Goal: Task Accomplishment & Management: Manage account settings

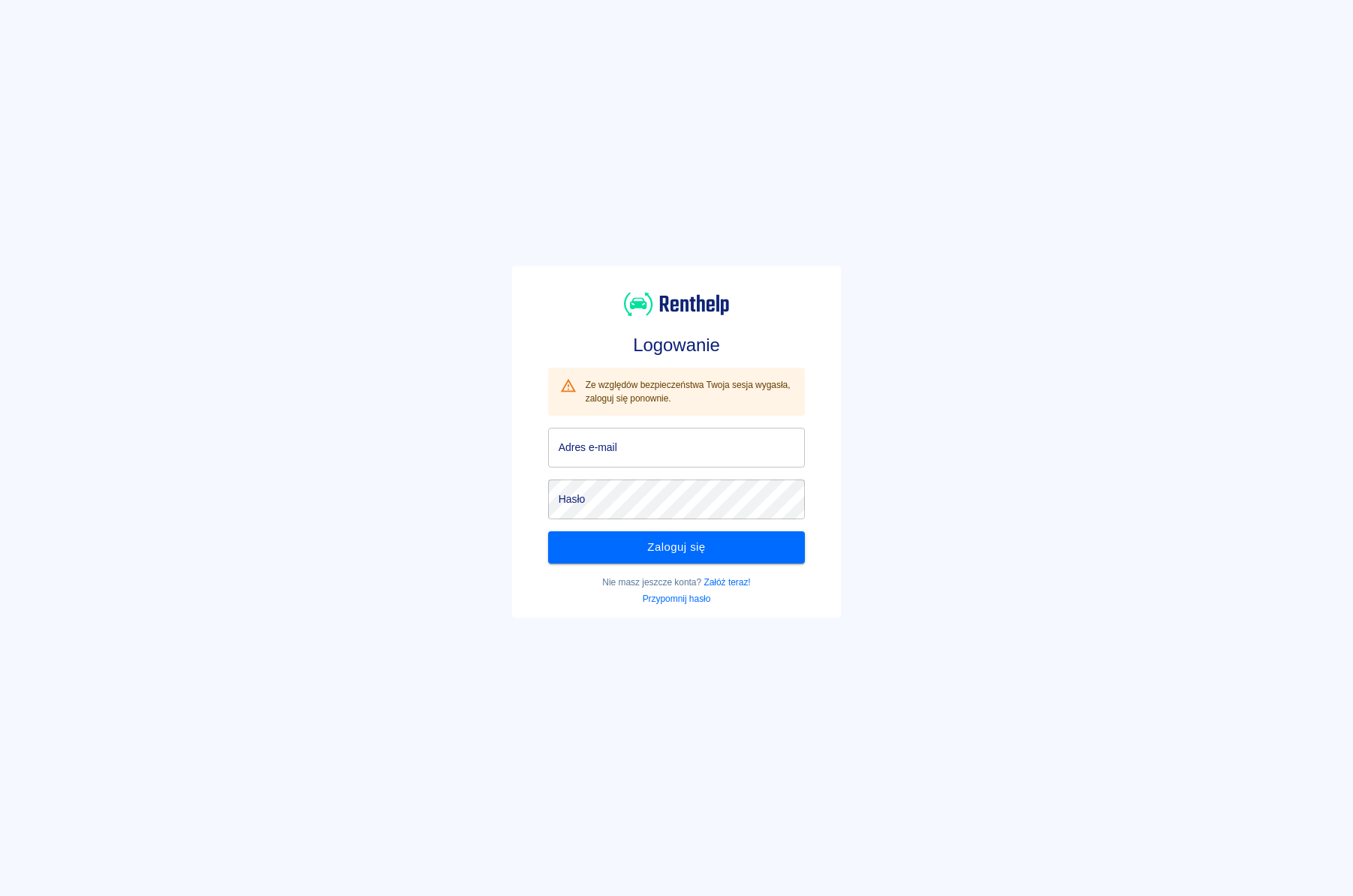
type input "[EMAIL_ADDRESS][DOMAIN_NAME]"
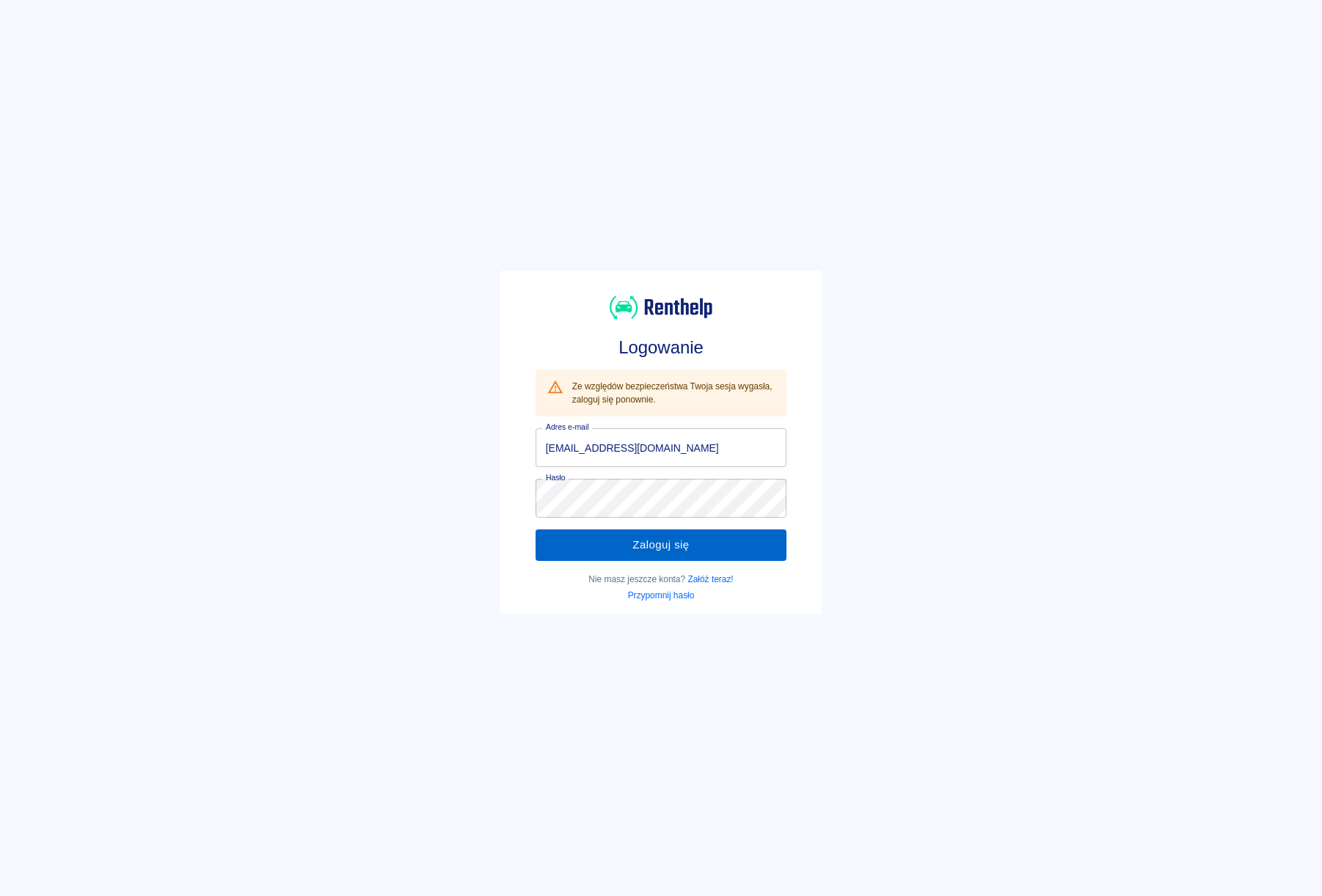
click at [700, 543] on button "Zaloguj się" at bounding box center [661, 545] width 251 height 31
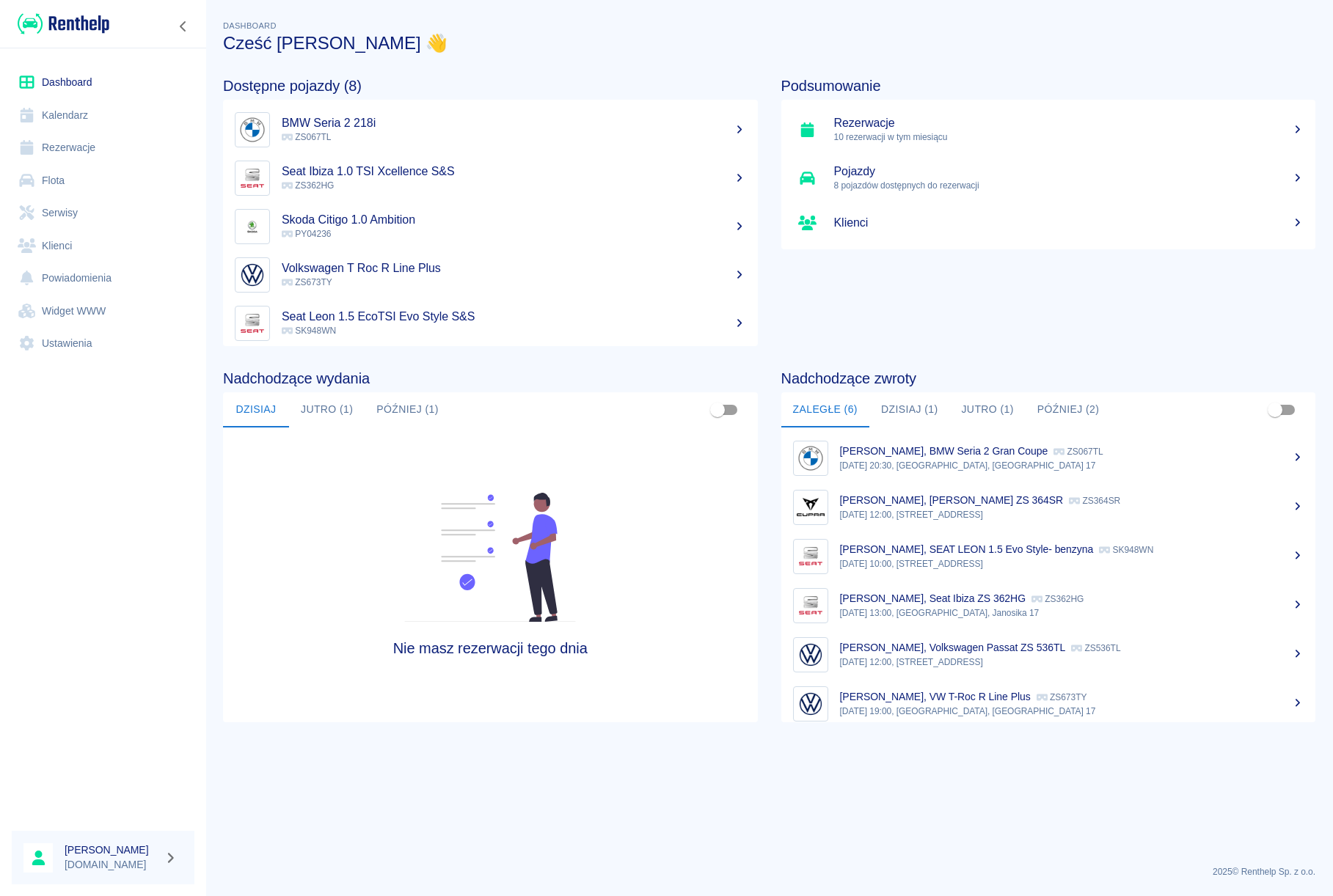
scroll to position [12, 0]
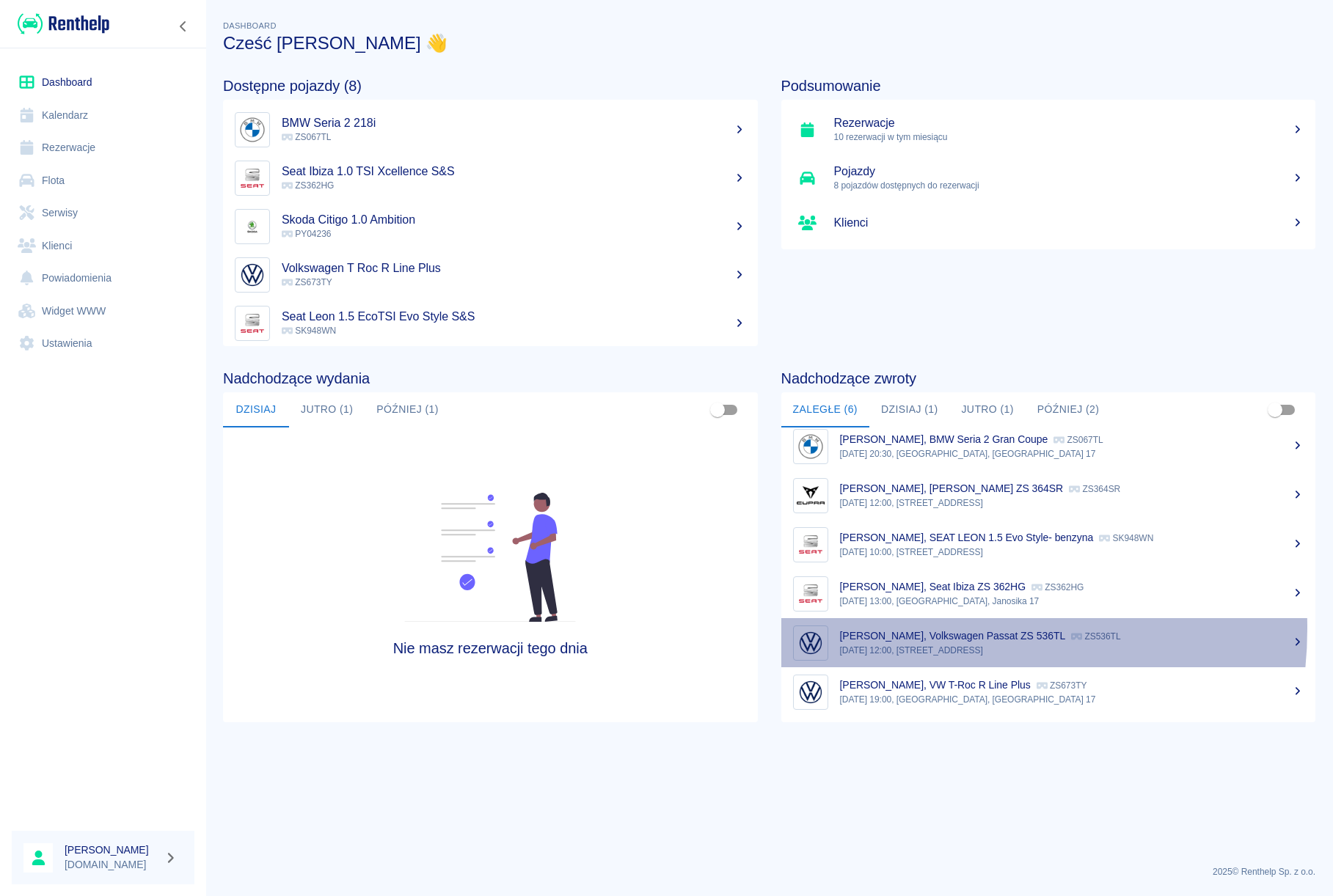
click at [917, 628] on div "[PERSON_NAME], Volkswagen Passat ZS 536TL ZS536TL" at bounding box center [1071, 636] width 464 height 15
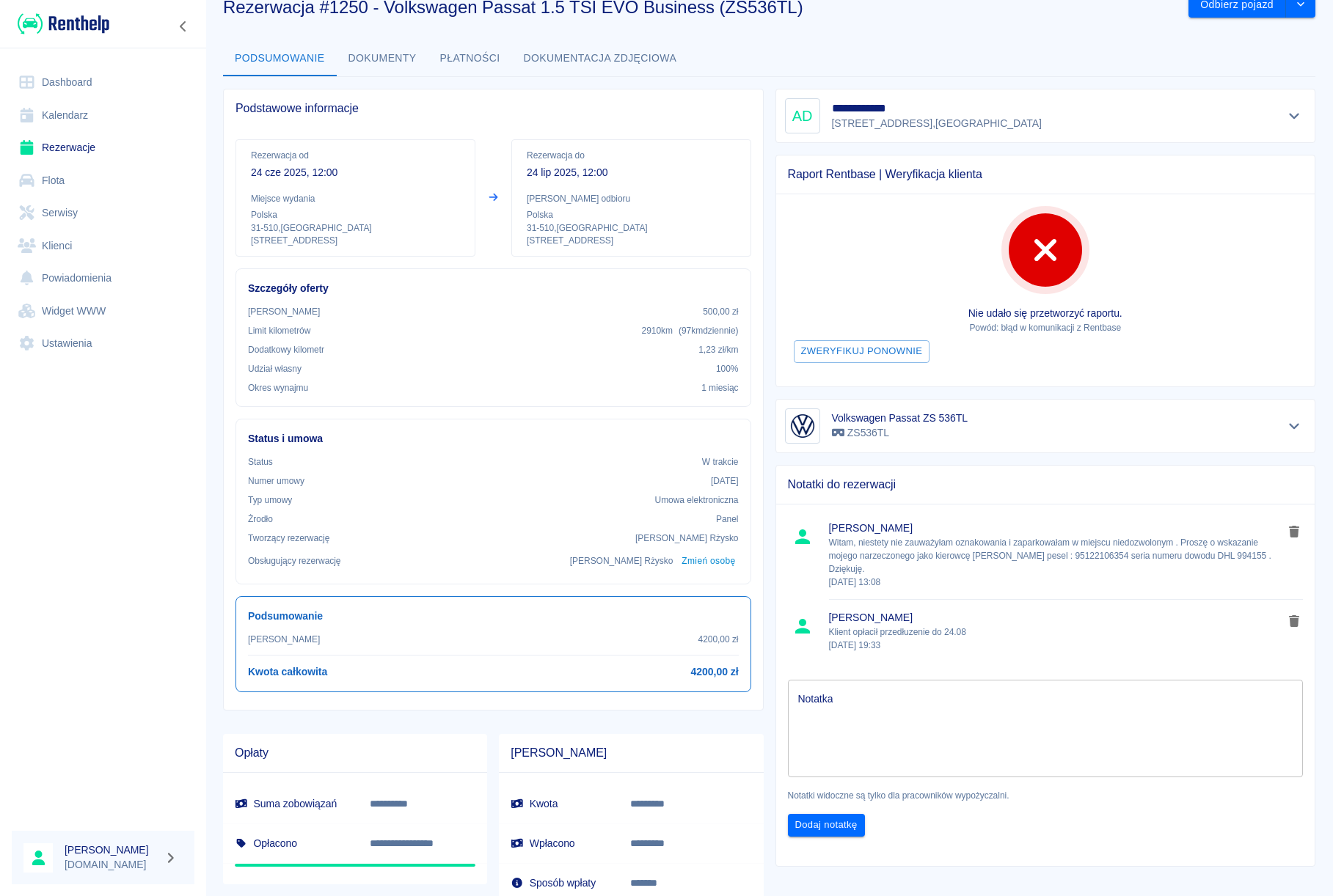
scroll to position [40, 0]
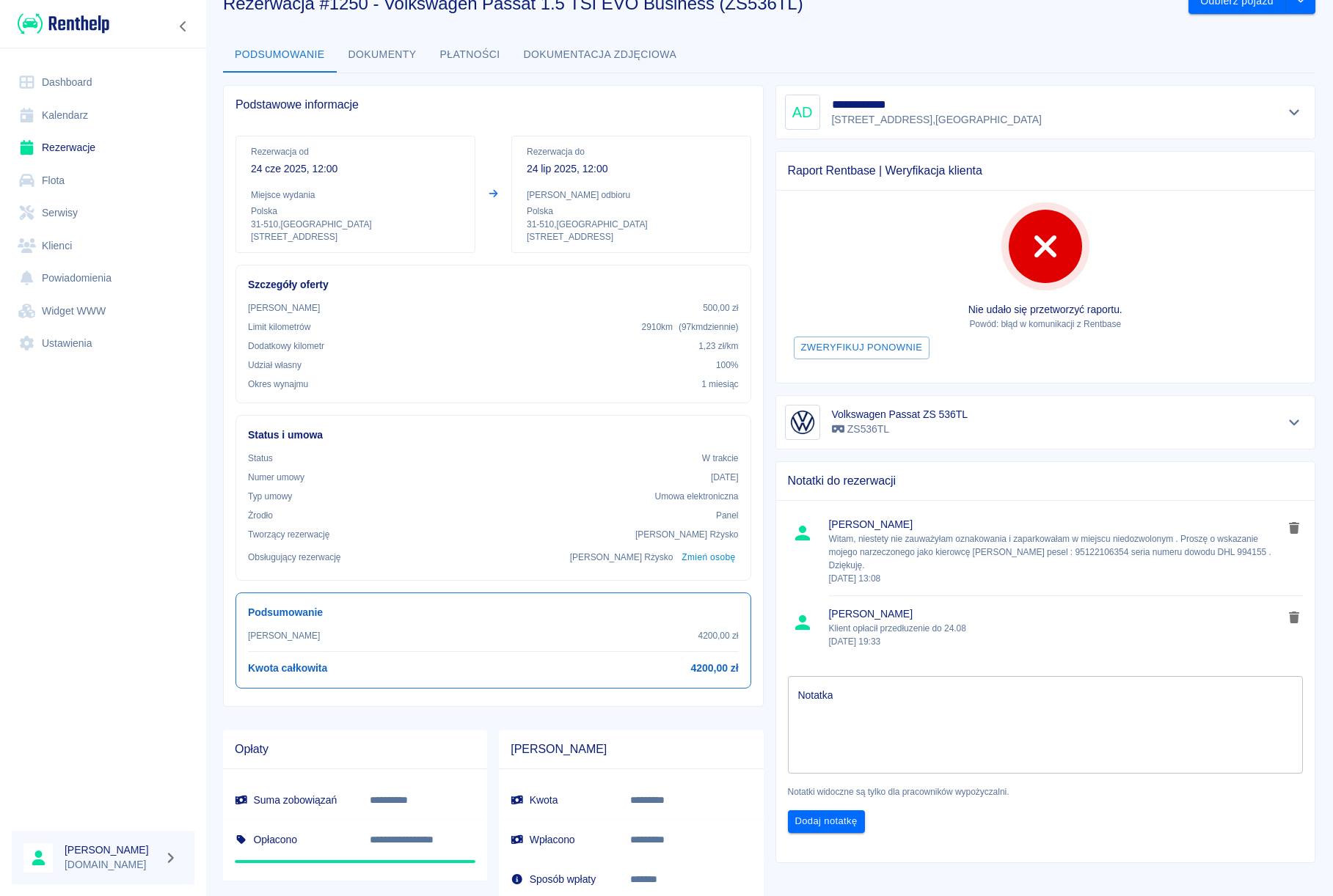
click at [893, 706] on textarea "Notatka" at bounding box center [1045, 725] width 495 height 74
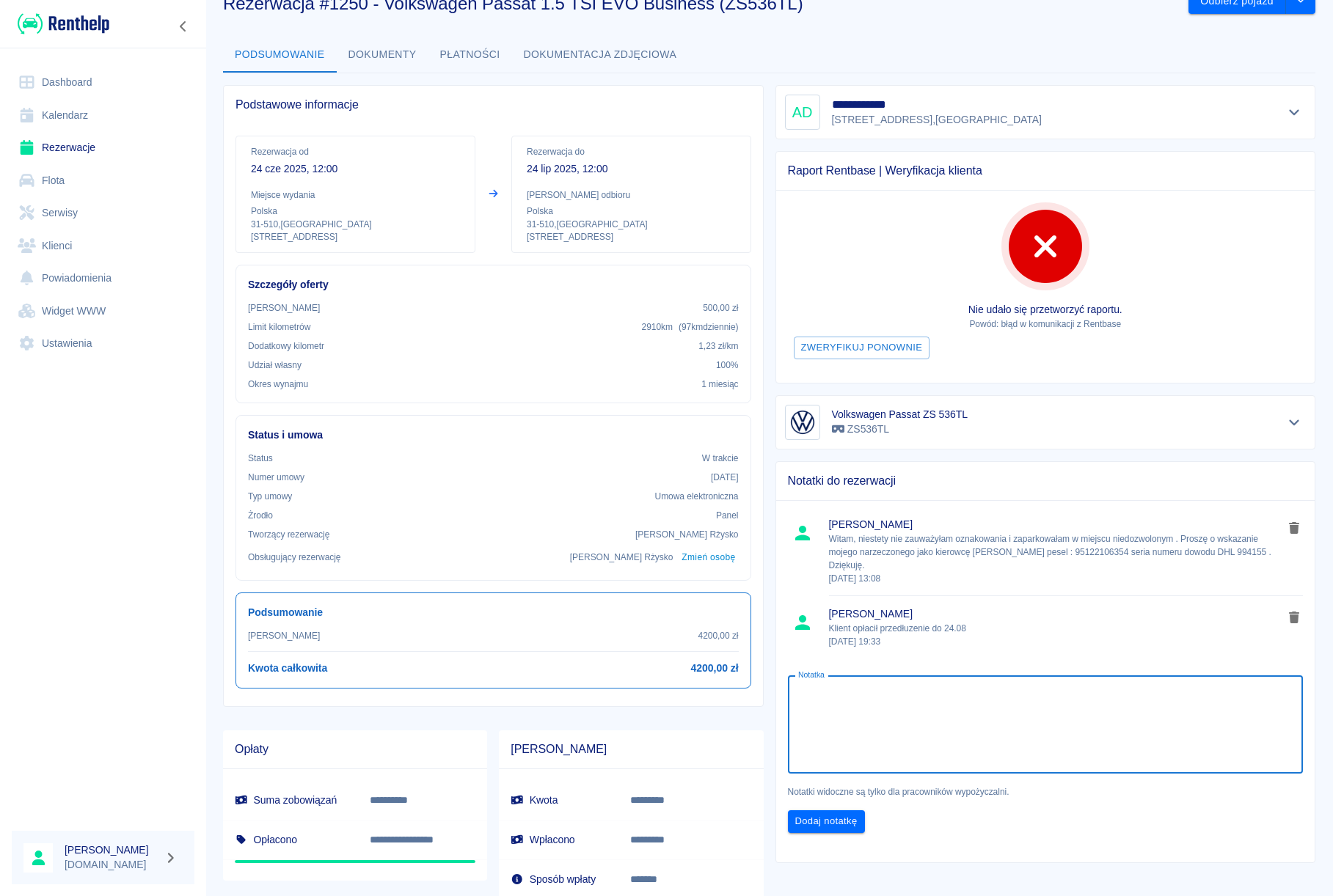
type textarea "l"
type textarea "klient opłacił do 24.09"
click at [825, 824] on button "Dodaj notatkę" at bounding box center [826, 821] width 77 height 23
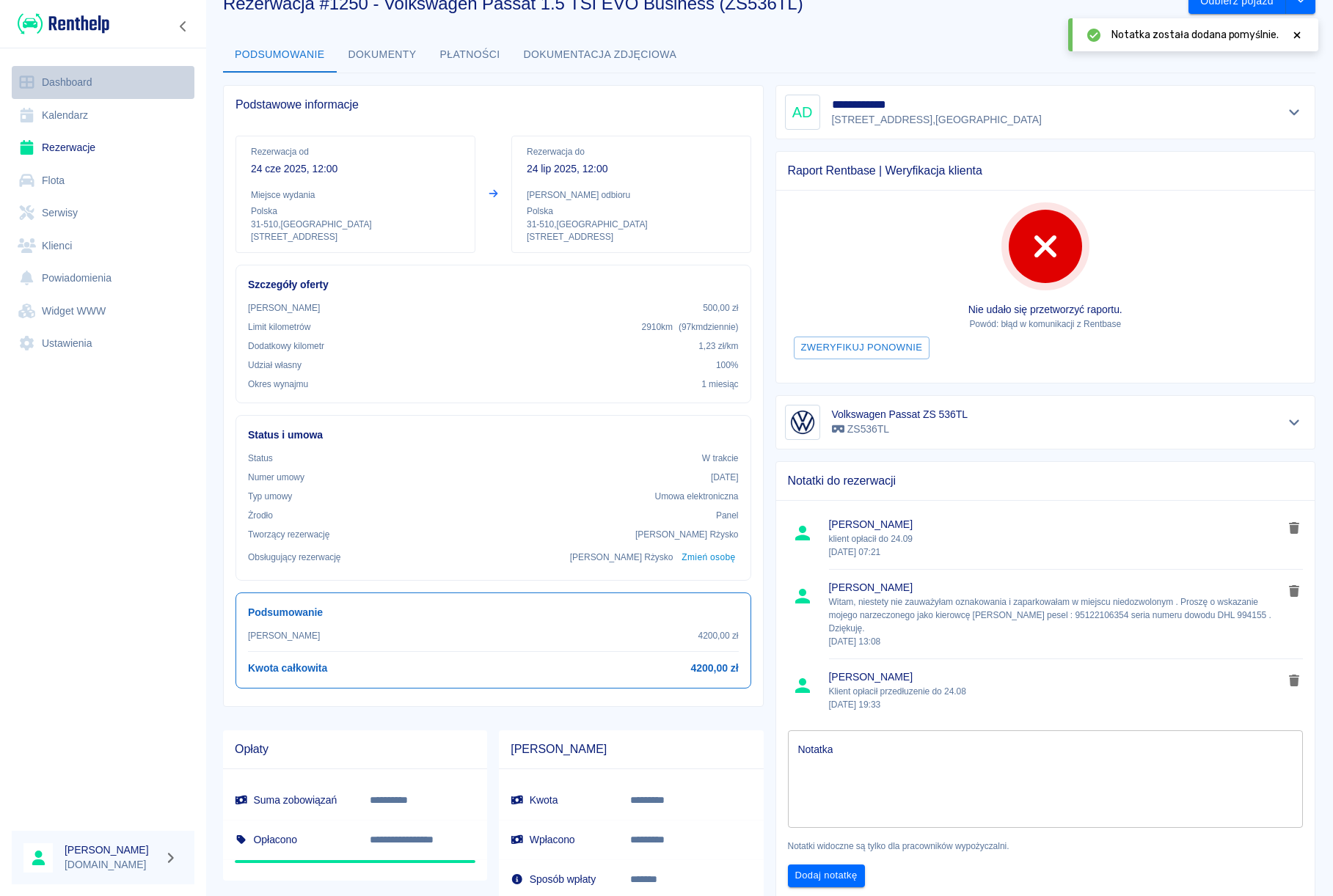
click at [85, 86] on link "Dashboard" at bounding box center [103, 82] width 182 height 33
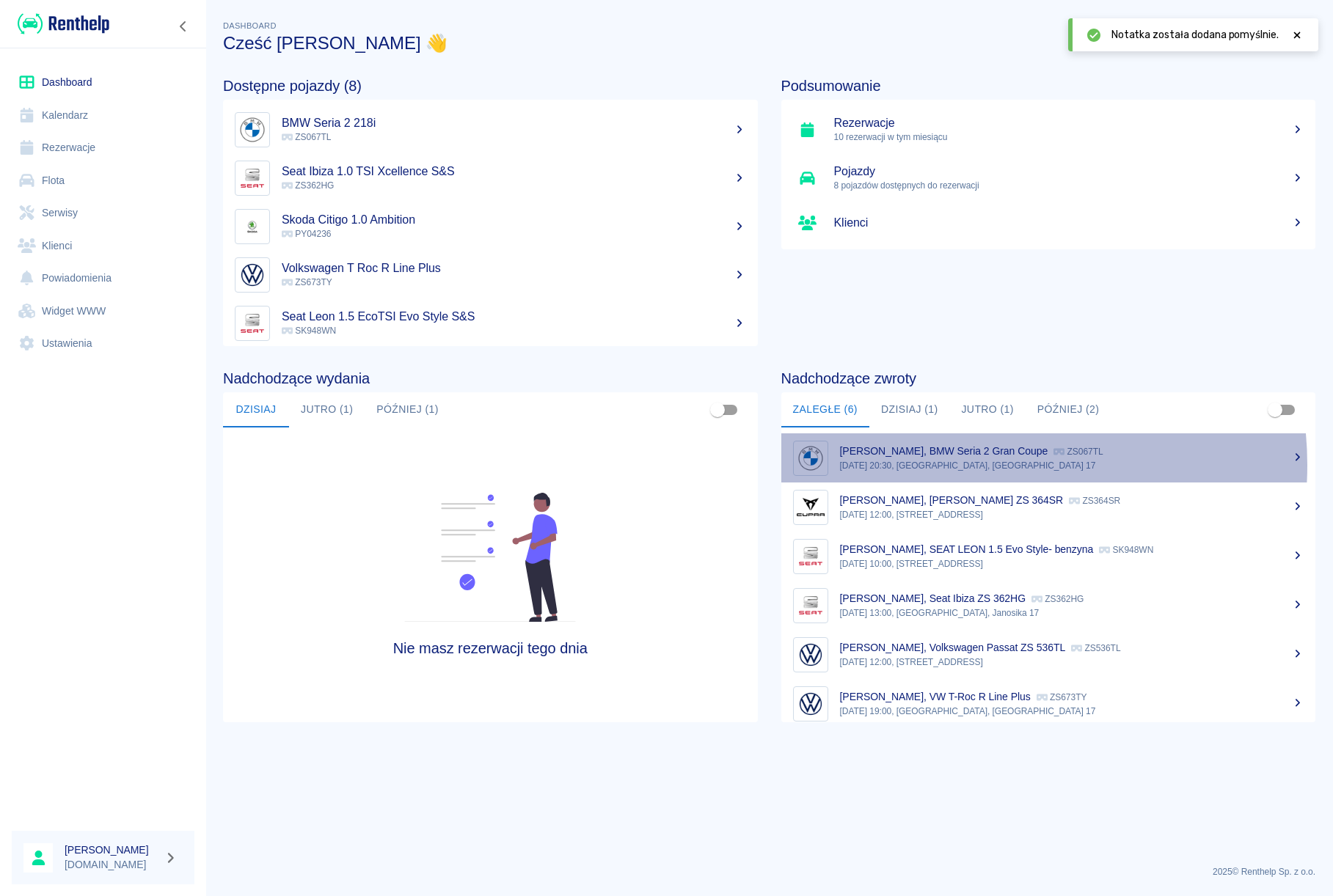
click at [966, 465] on p "[DATE] 20:30, [GEOGRAPHIC_DATA], [GEOGRAPHIC_DATA] 17" at bounding box center [1071, 465] width 464 height 13
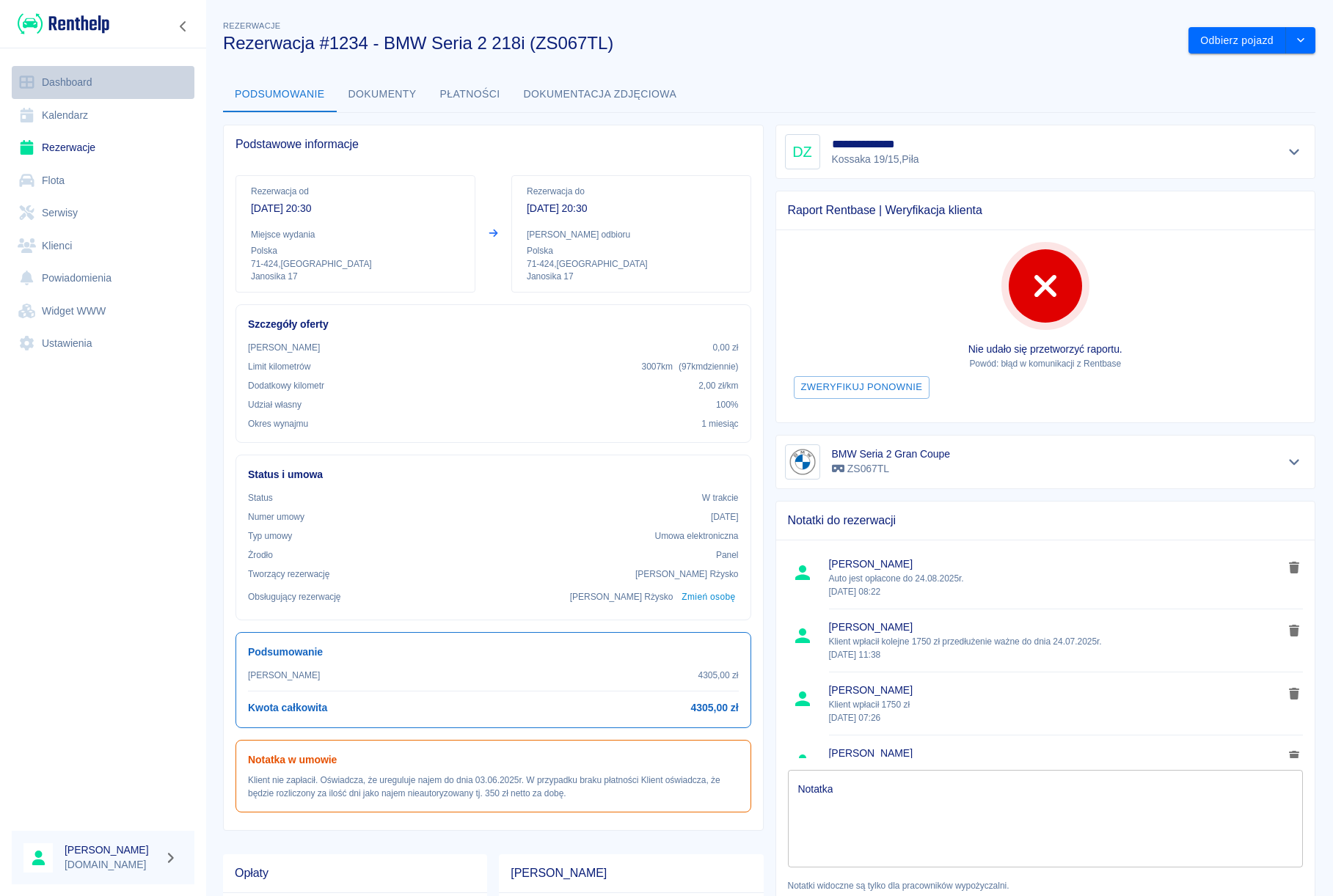
click at [77, 72] on link "Dashboard" at bounding box center [103, 82] width 182 height 33
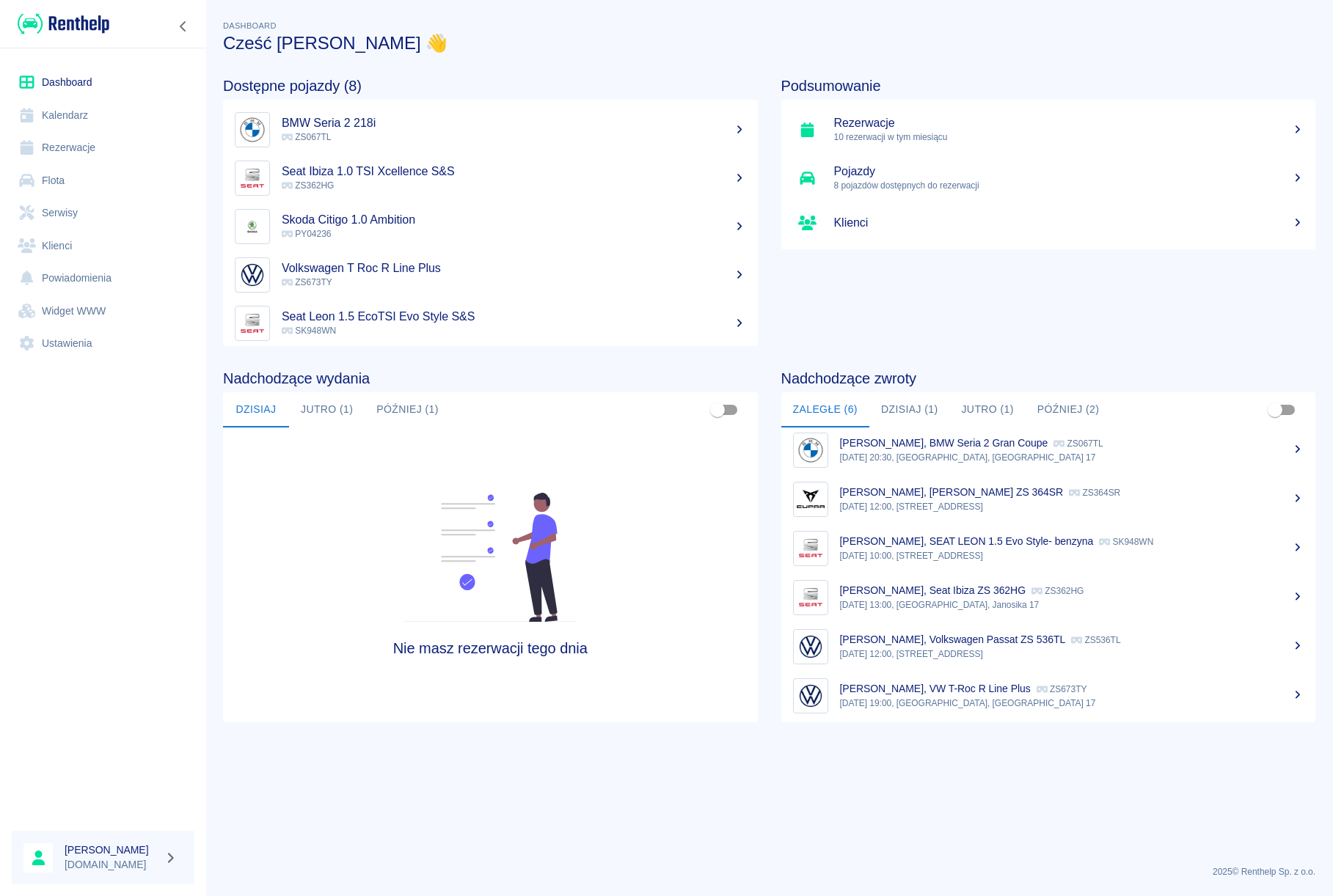
scroll to position [12, 0]
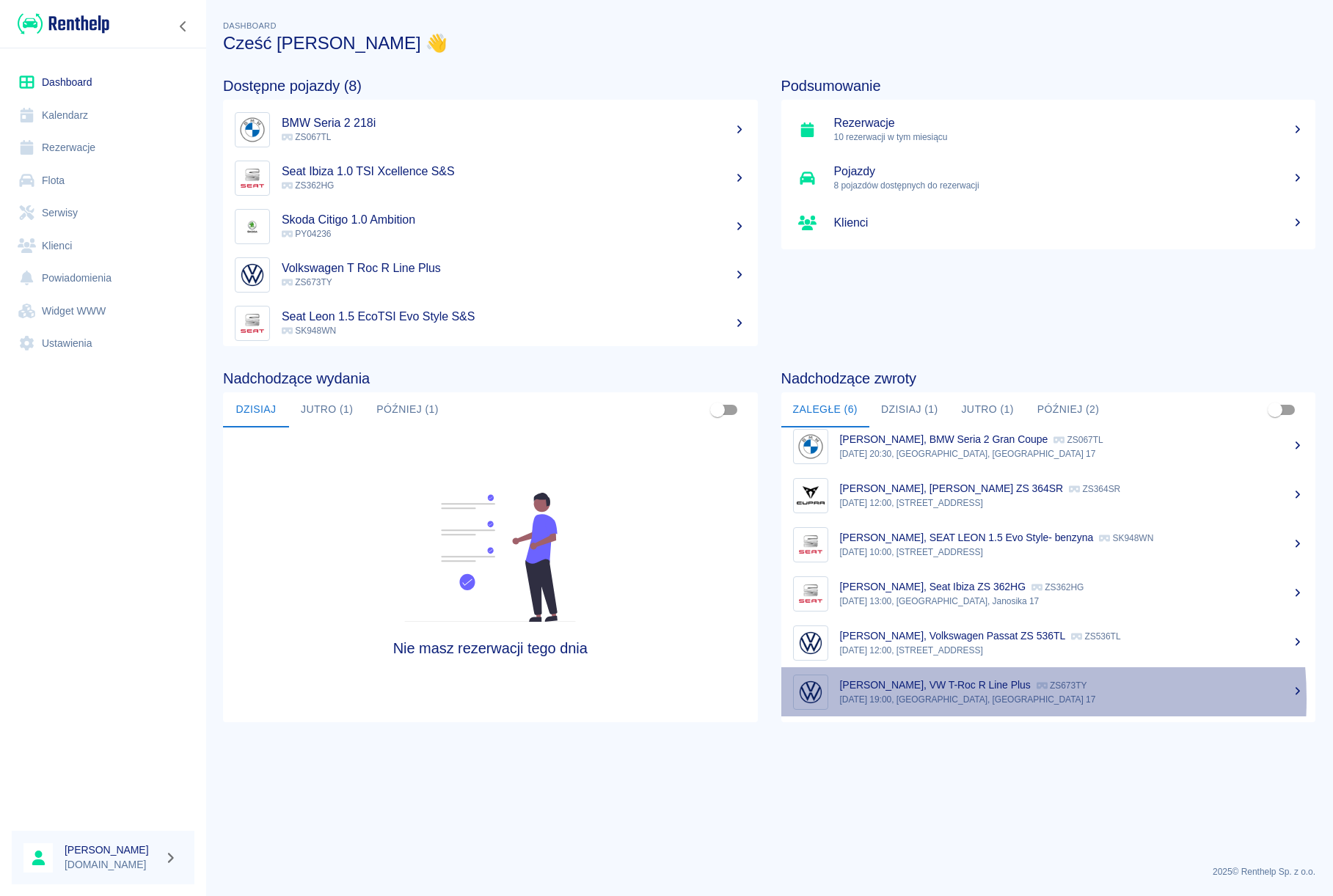
click at [948, 699] on p "[DATE] 19:00, [GEOGRAPHIC_DATA], [GEOGRAPHIC_DATA] 17" at bounding box center [1071, 700] width 464 height 13
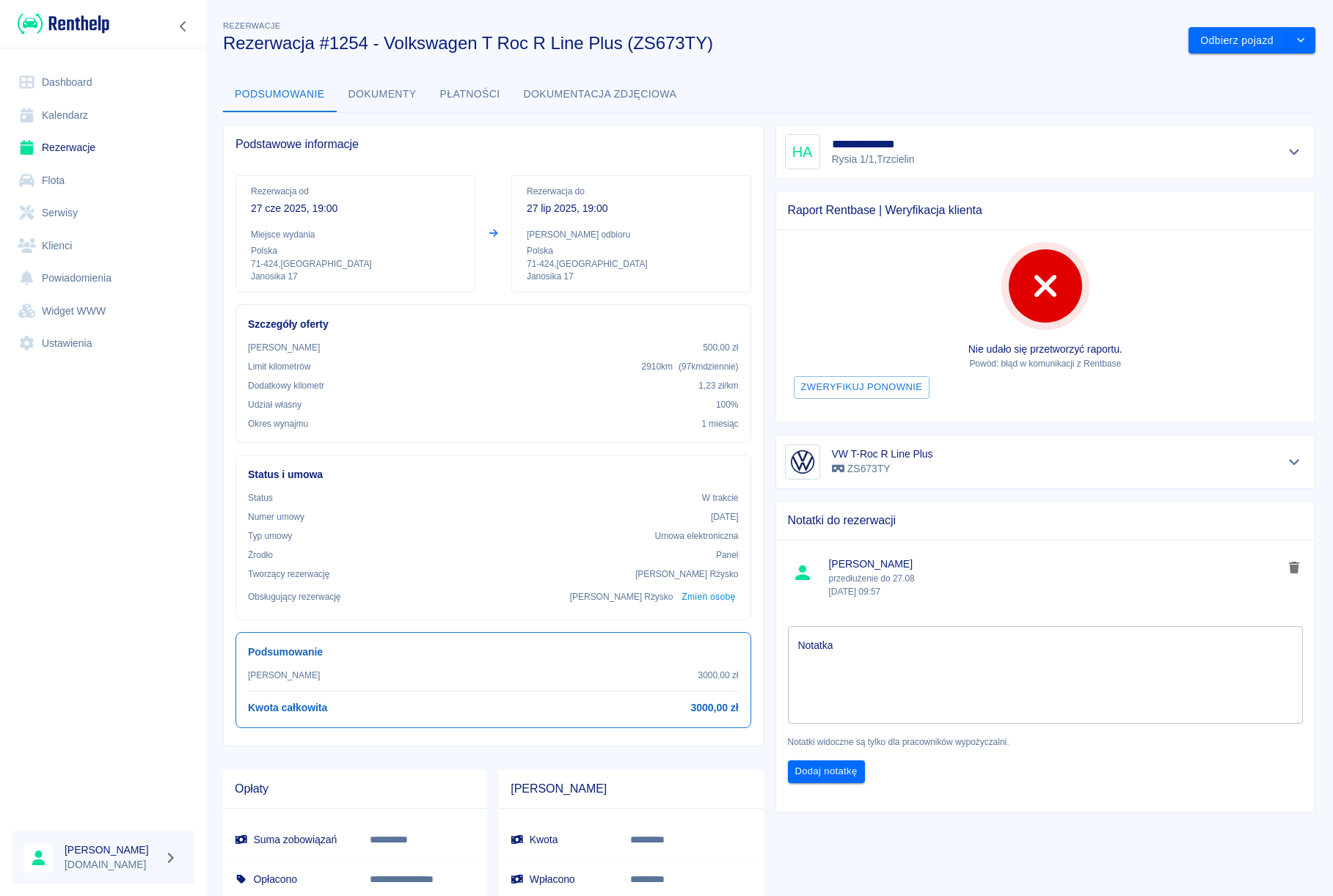
click at [85, 79] on link "Dashboard" at bounding box center [103, 82] width 182 height 33
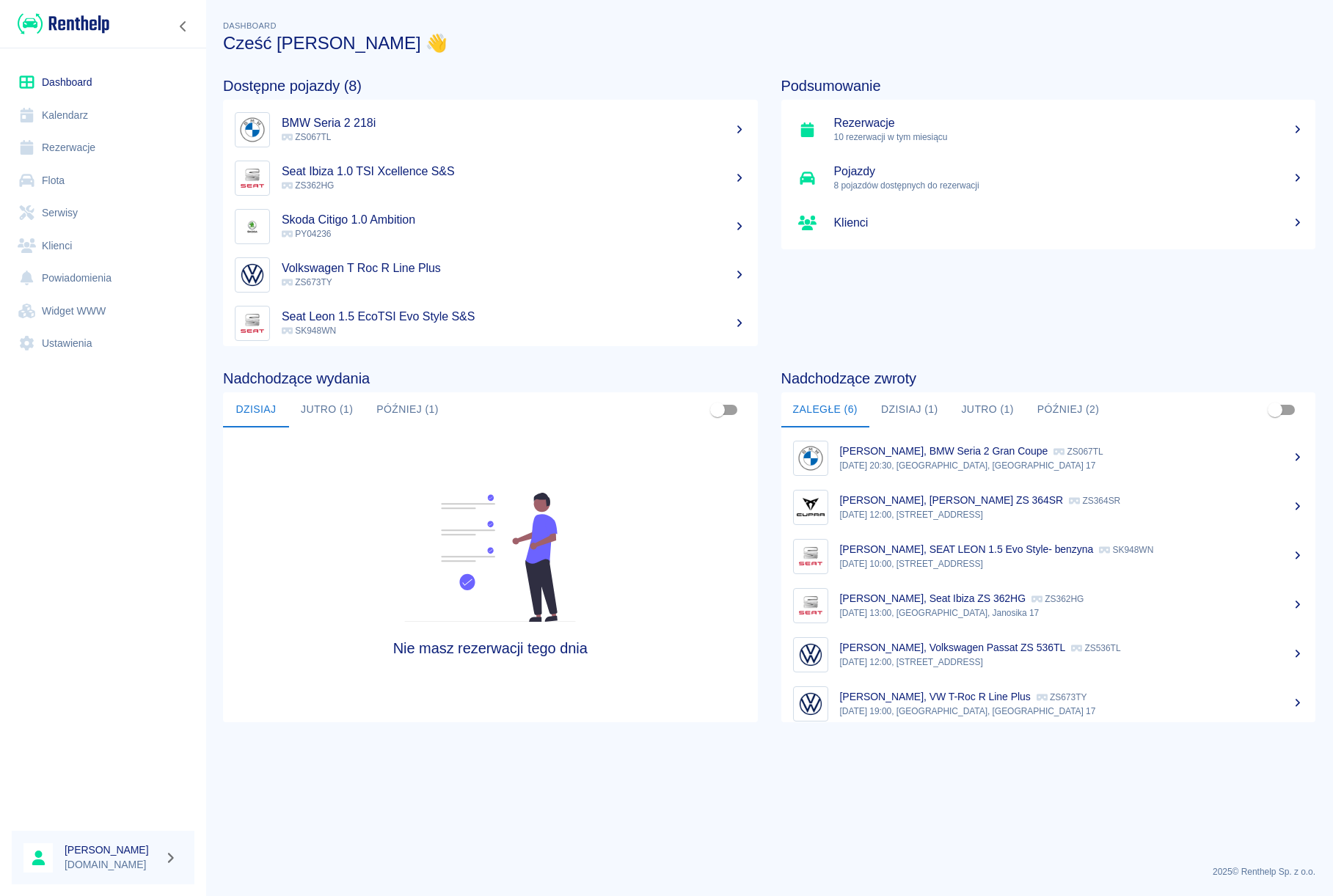
click at [913, 402] on button "Dzisiaj (1)" at bounding box center [909, 410] width 81 height 35
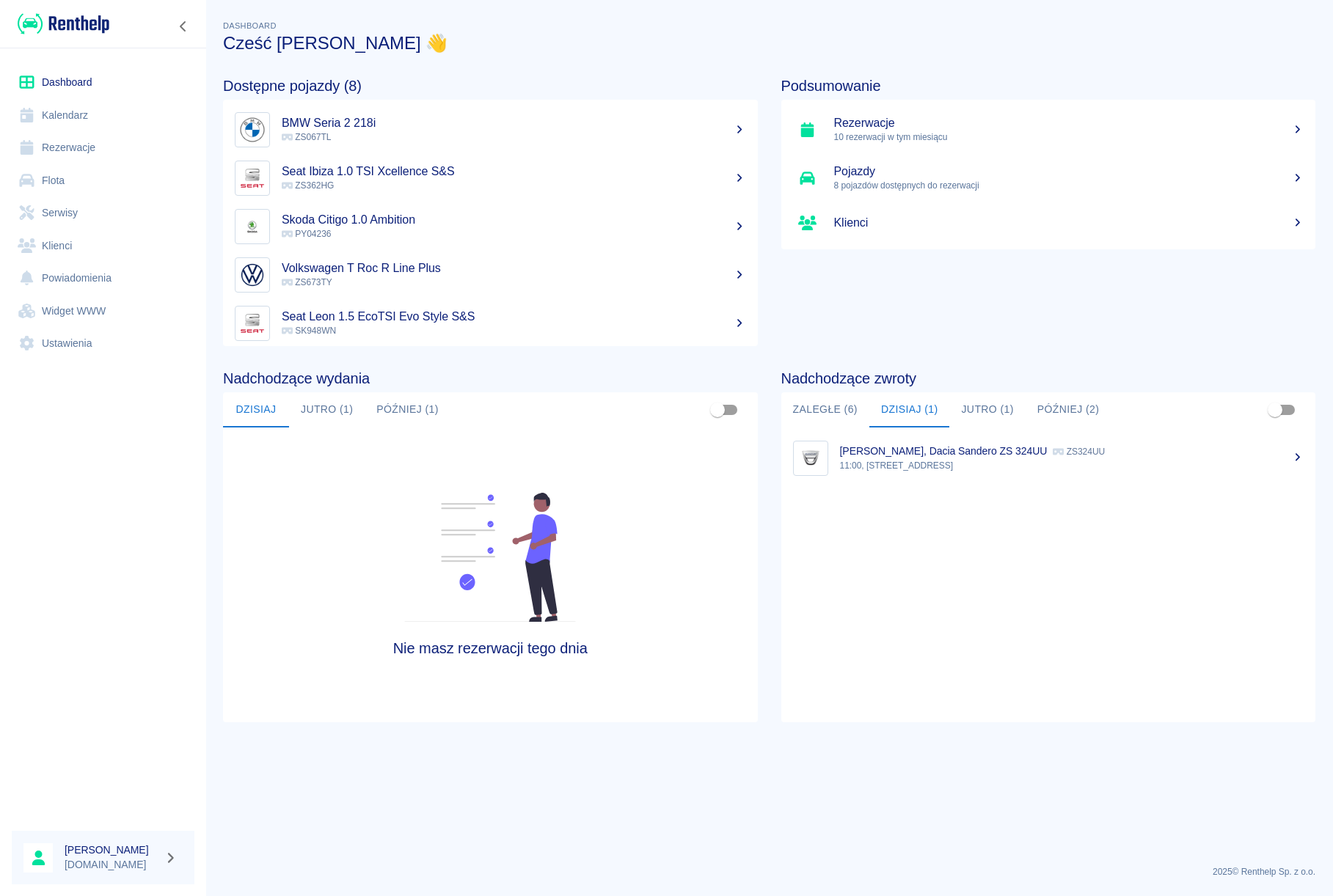
click at [979, 410] on button "Jutro (1)" at bounding box center [987, 410] width 76 height 35
click at [1061, 413] on button "Później (2)" at bounding box center [1068, 410] width 86 height 35
